Goal: Check status: Check status

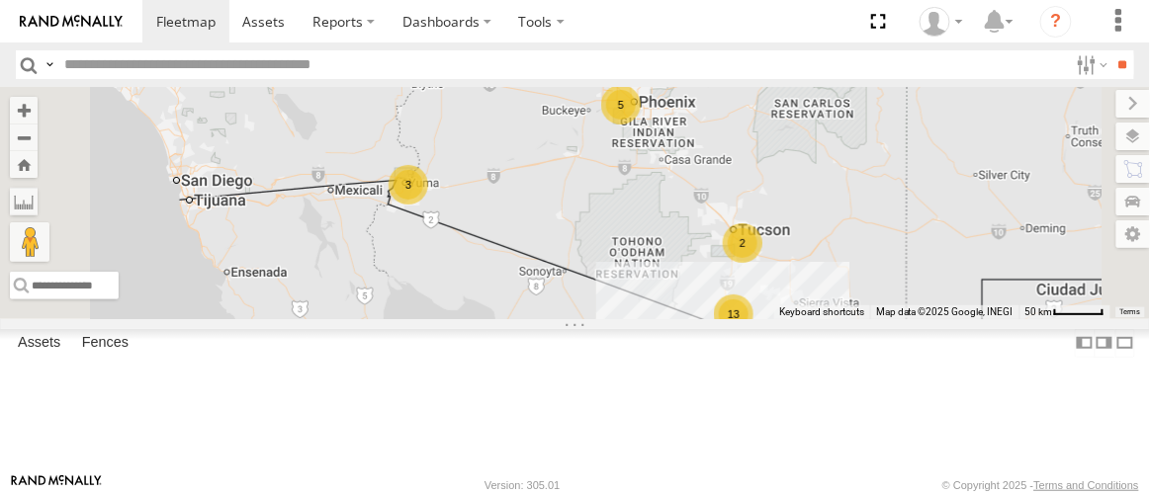
scroll to position [179, 0]
click at [0, 0] on div "FAD01" at bounding box center [0, 0] width 0 height 0
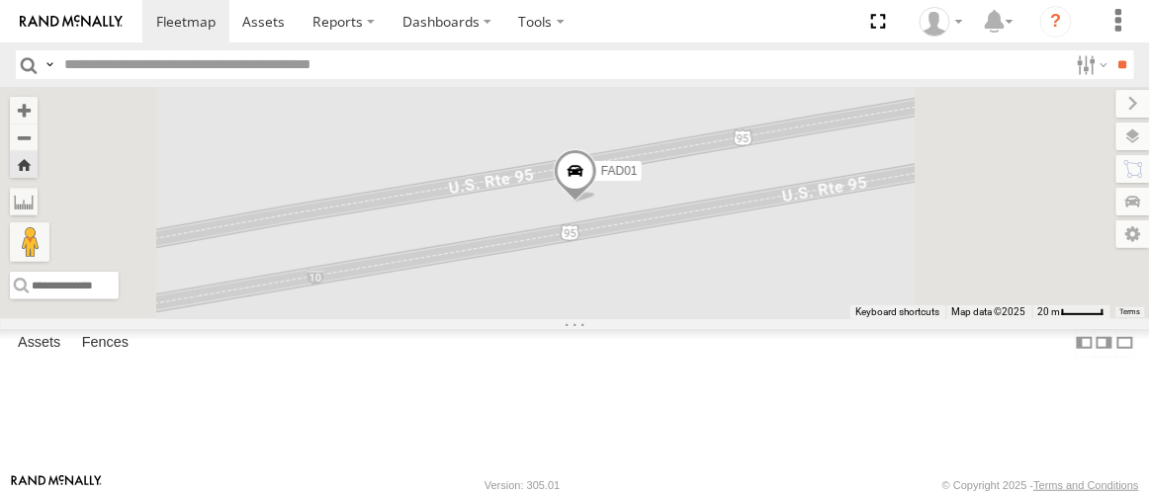
click at [1139, 138] on label at bounding box center [1133, 137] width 34 height 28
click at [0, 0] on span "Basemaps" at bounding box center [0, 0] width 0 height 0
click at [0, 0] on span "Satellite" at bounding box center [0, 0] width 0 height 0
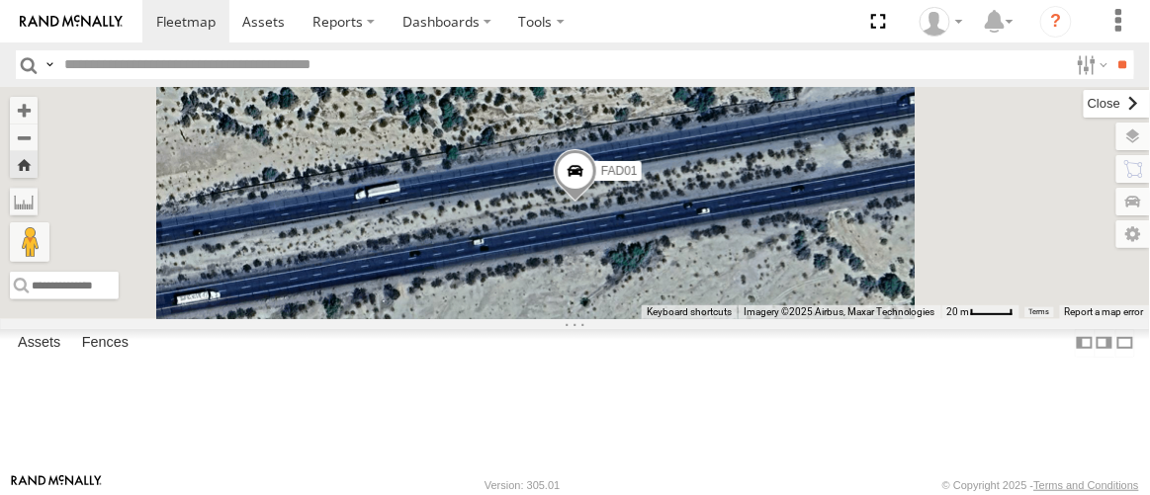
click at [1084, 104] on label at bounding box center [1117, 104] width 66 height 28
click at [597, 203] on span at bounding box center [576, 175] width 44 height 53
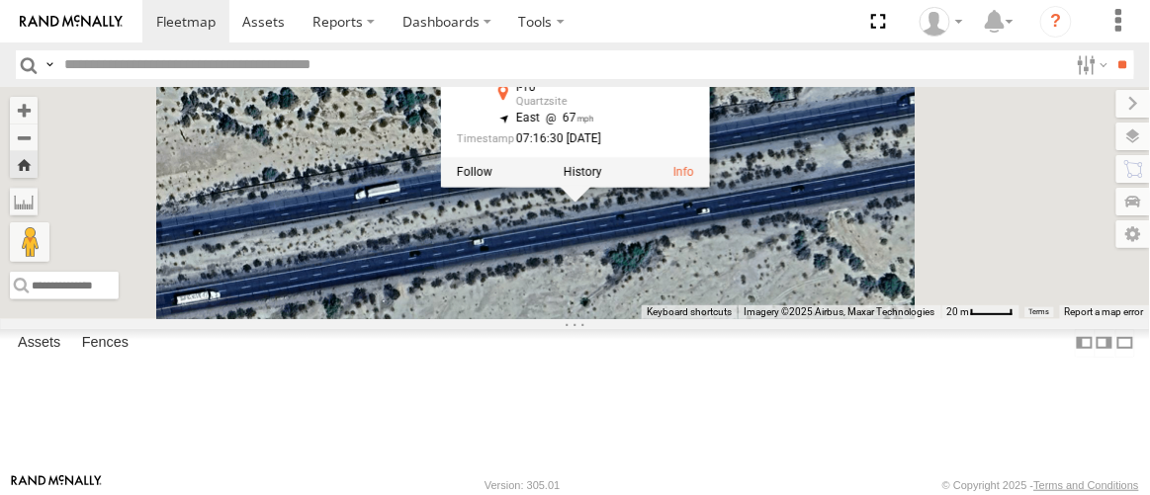
click at [751, 318] on div "FAD01 FAD01 All Assets I-10 Quartzsite 33.65392 , -114.28163 East 67 07:16:30 […" at bounding box center [575, 202] width 1150 height 231
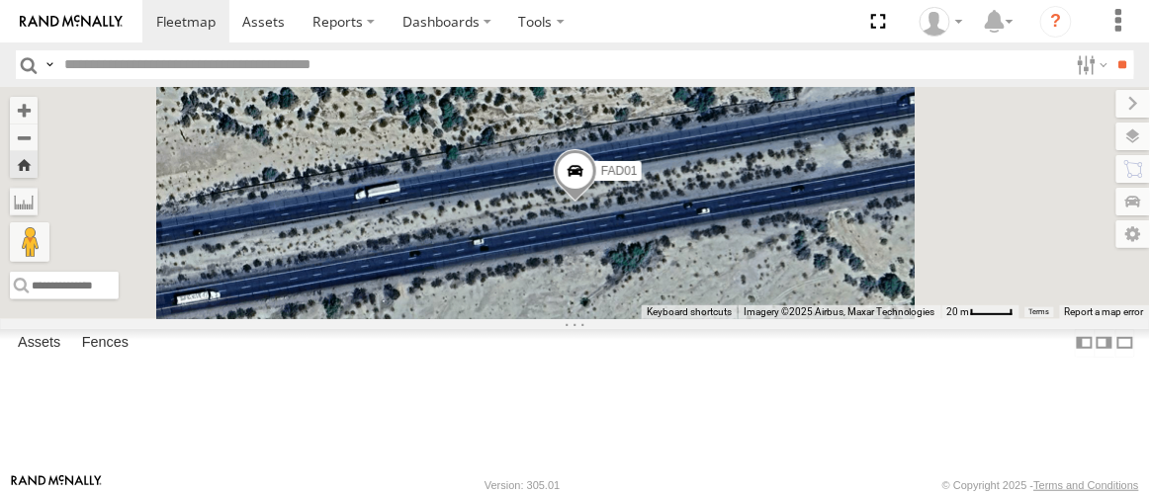
scroll to position [0, 0]
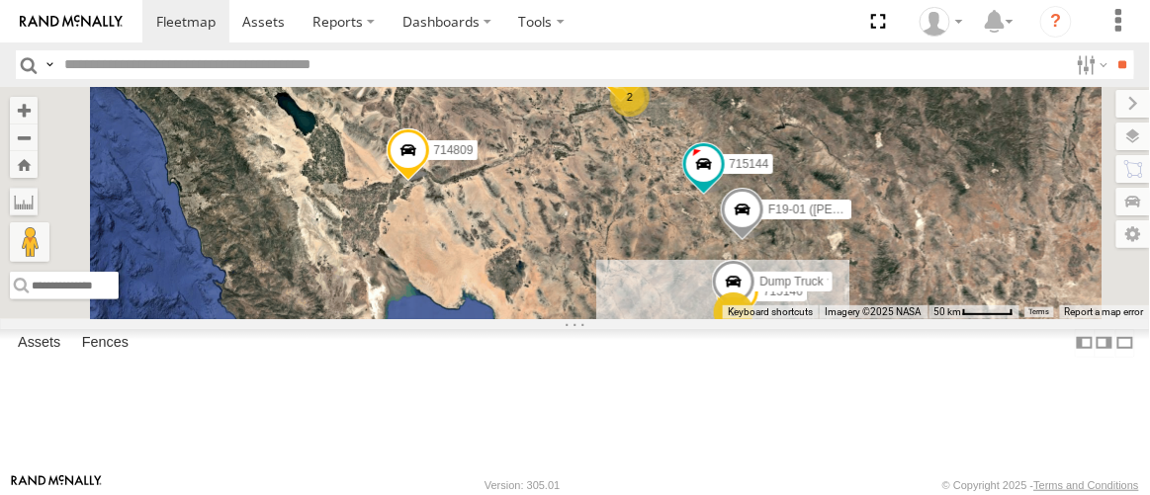
click at [0, 0] on div "715144" at bounding box center [0, 0] width 0 height 0
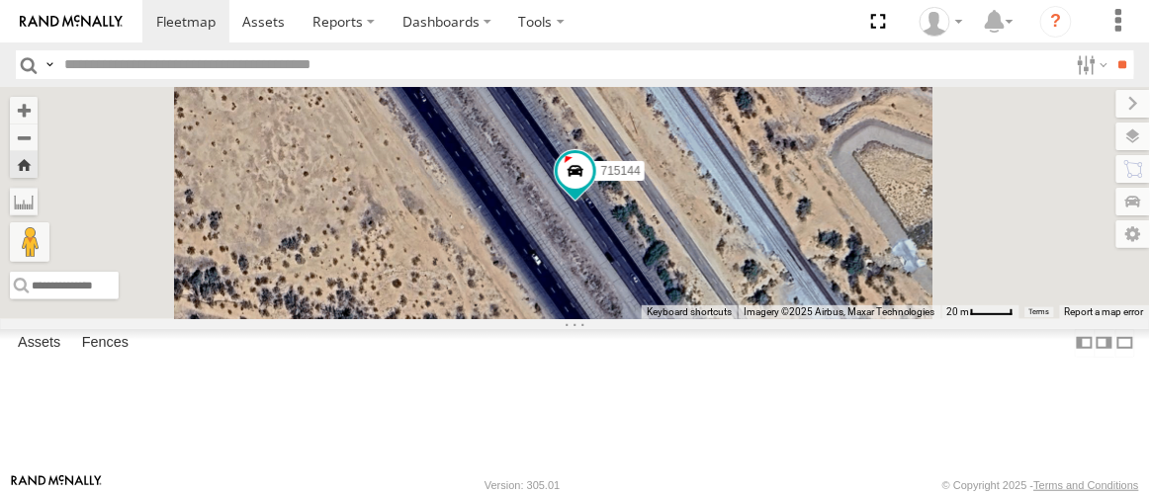
scroll to position [309, 0]
click at [0, 0] on div "FAD01" at bounding box center [0, 0] width 0 height 0
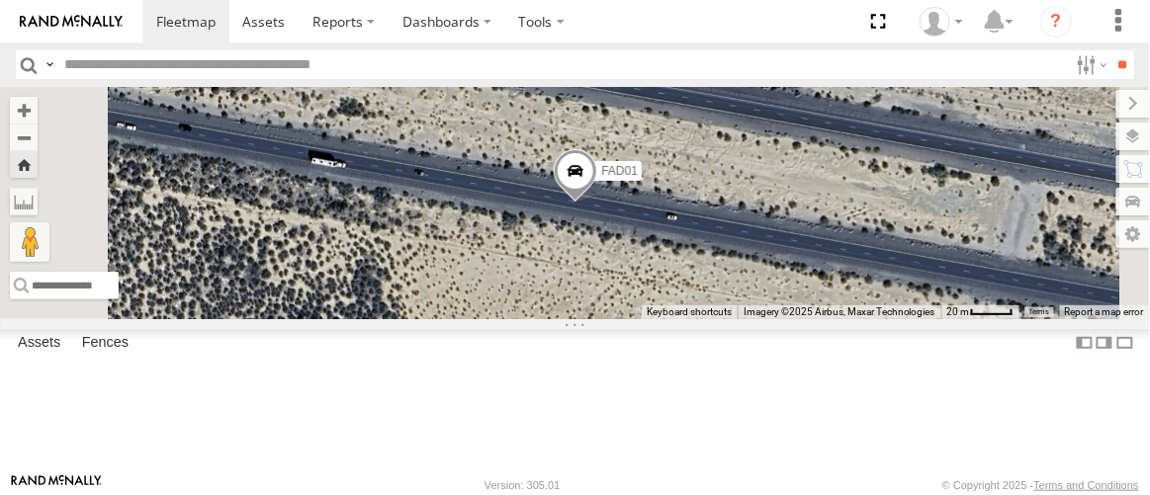
scroll to position [0, 0]
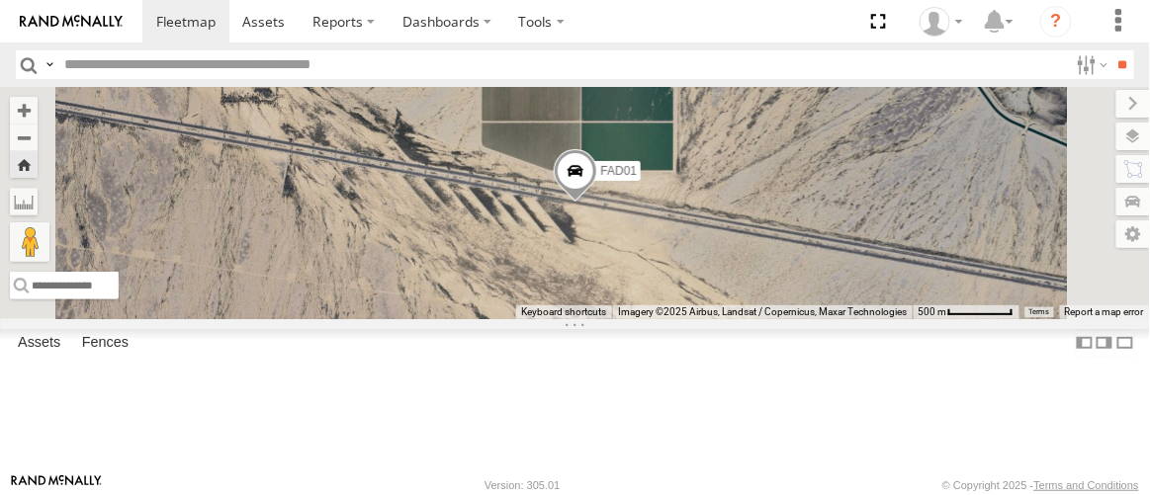
click at [0, 0] on div "715203" at bounding box center [0, 0] width 0 height 0
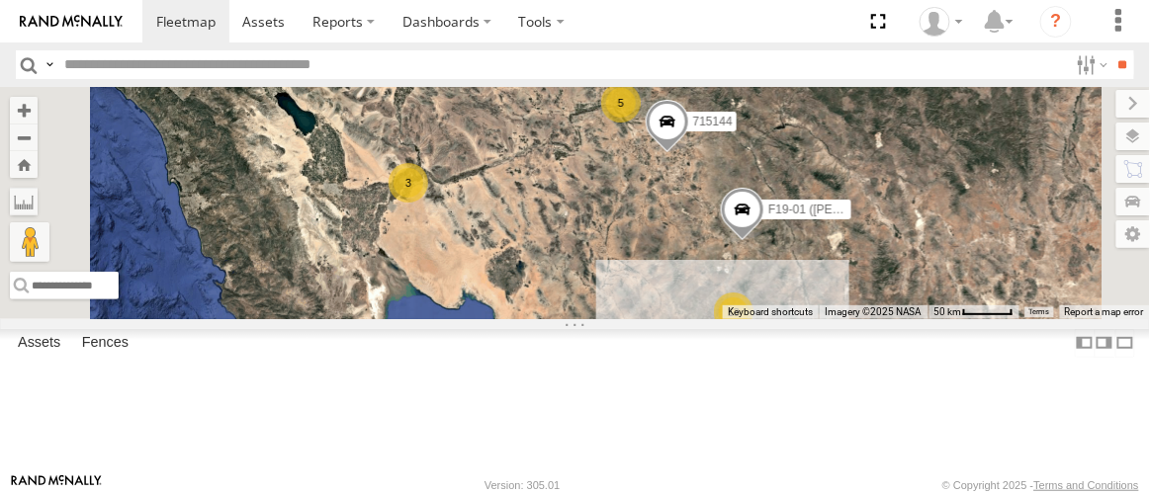
scroll to position [269, 0]
click at [0, 0] on div "FAD01" at bounding box center [0, 0] width 0 height 0
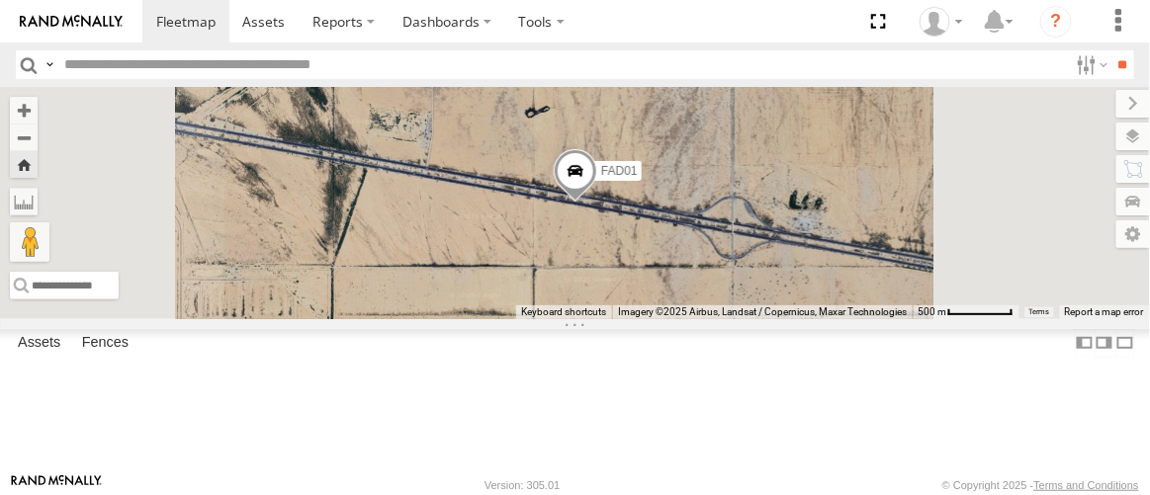
click at [597, 204] on span at bounding box center [576, 176] width 44 height 53
